Goal: Information Seeking & Learning: Learn about a topic

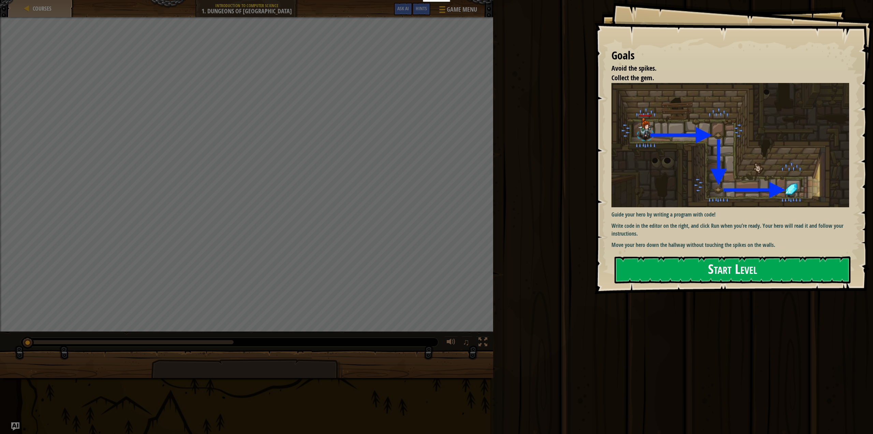
click at [720, 269] on button "Start Level" at bounding box center [733, 269] width 236 height 27
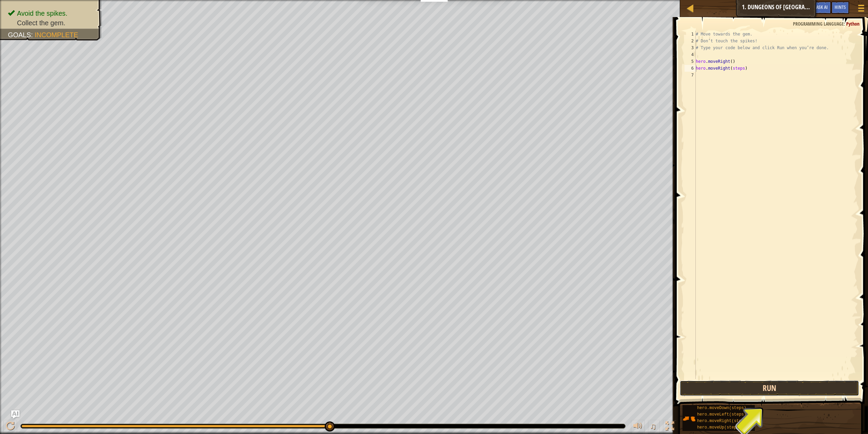
click at [783, 389] on button "Run" at bounding box center [769, 388] width 179 height 16
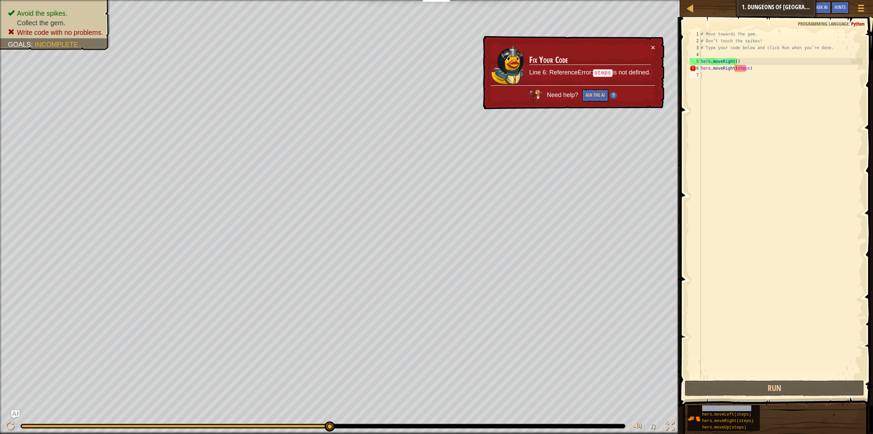
type textarea "hero.moveDown(steps)"
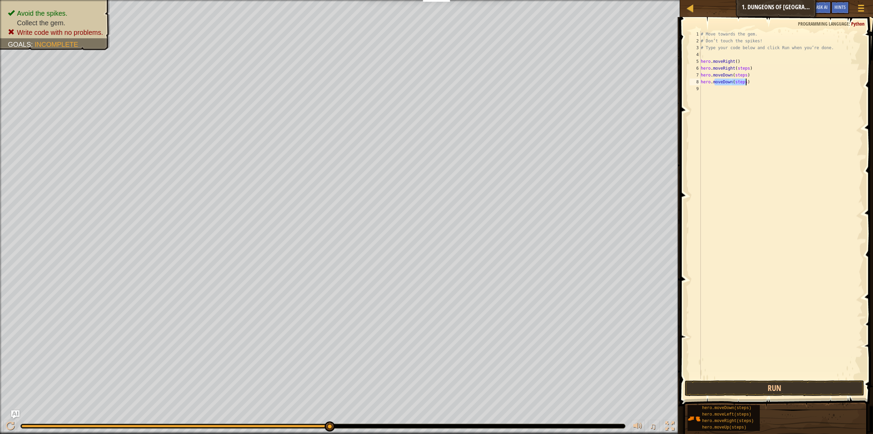
drag, startPoint x: 715, startPoint y: 82, endPoint x: 756, endPoint y: 82, distance: 40.6
click at [756, 82] on div "# Move towards the gem. # Don’t touch the spikes! # Type your code below and cl…" at bounding box center [781, 212] width 163 height 362
click at [756, 82] on div "# Move towards the gem. # Don’t touch the spikes! # Type your code below and cl…" at bounding box center [781, 205] width 163 height 348
drag, startPoint x: 750, startPoint y: 82, endPoint x: 696, endPoint y: 81, distance: 53.9
click at [696, 81] on div "hero.moveDown(steps) 1 2 3 4 5 6 7 8 9 # Move towards the gem. # Don’t touch th…" at bounding box center [775, 205] width 175 height 348
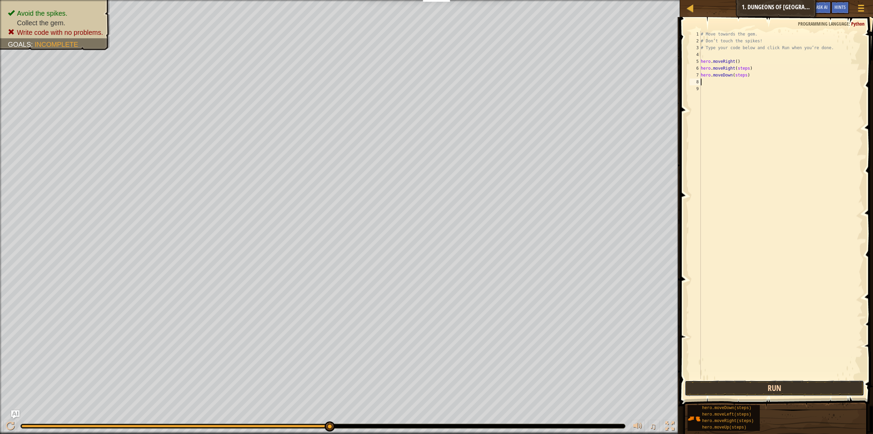
click at [732, 392] on button "Run" at bounding box center [774, 388] width 179 height 16
